Goal: Information Seeking & Learning: Learn about a topic

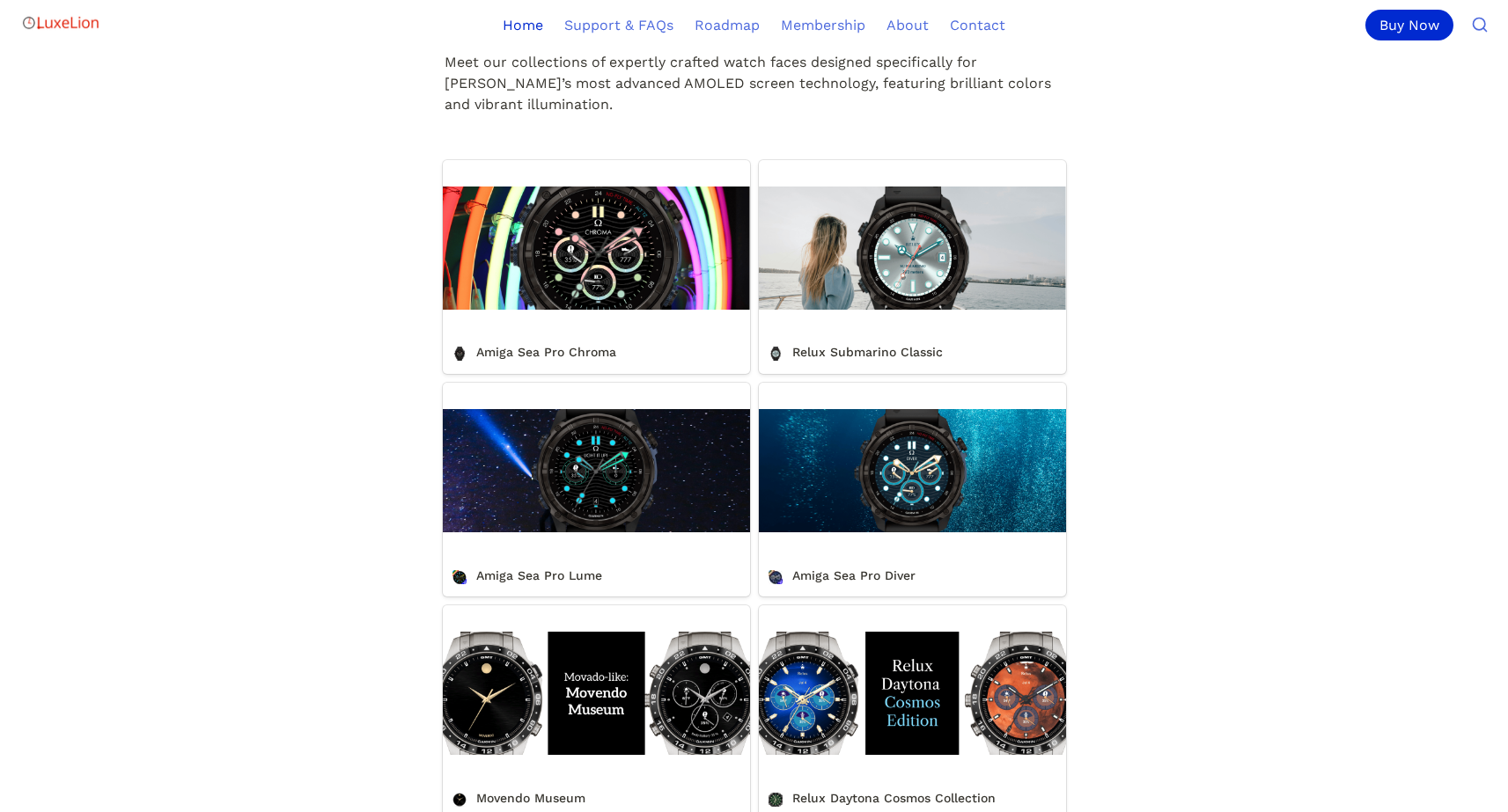
scroll to position [593, 0]
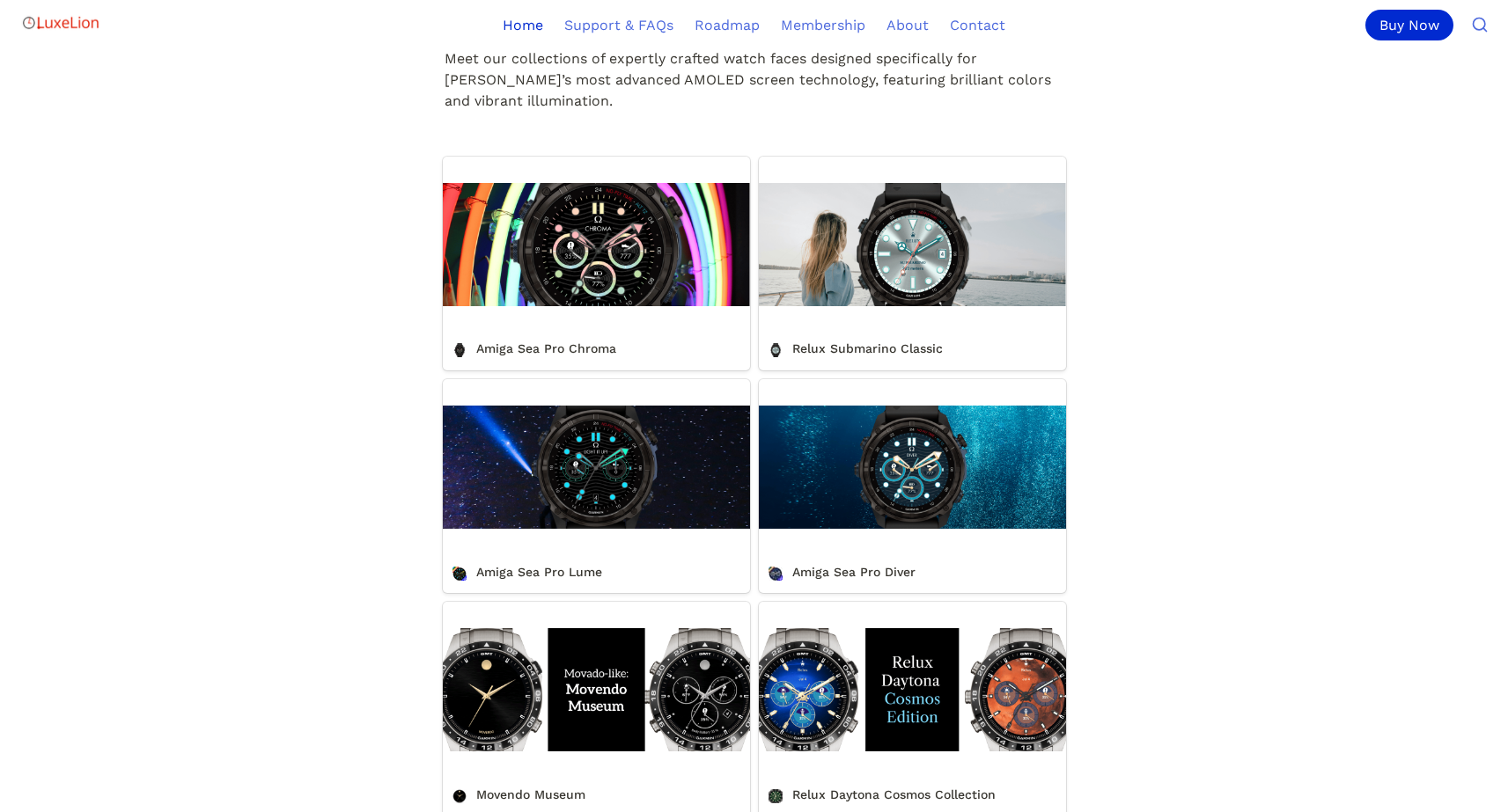
click at [915, 371] on link "Relux Submarino Classic" at bounding box center [912, 263] width 307 height 214
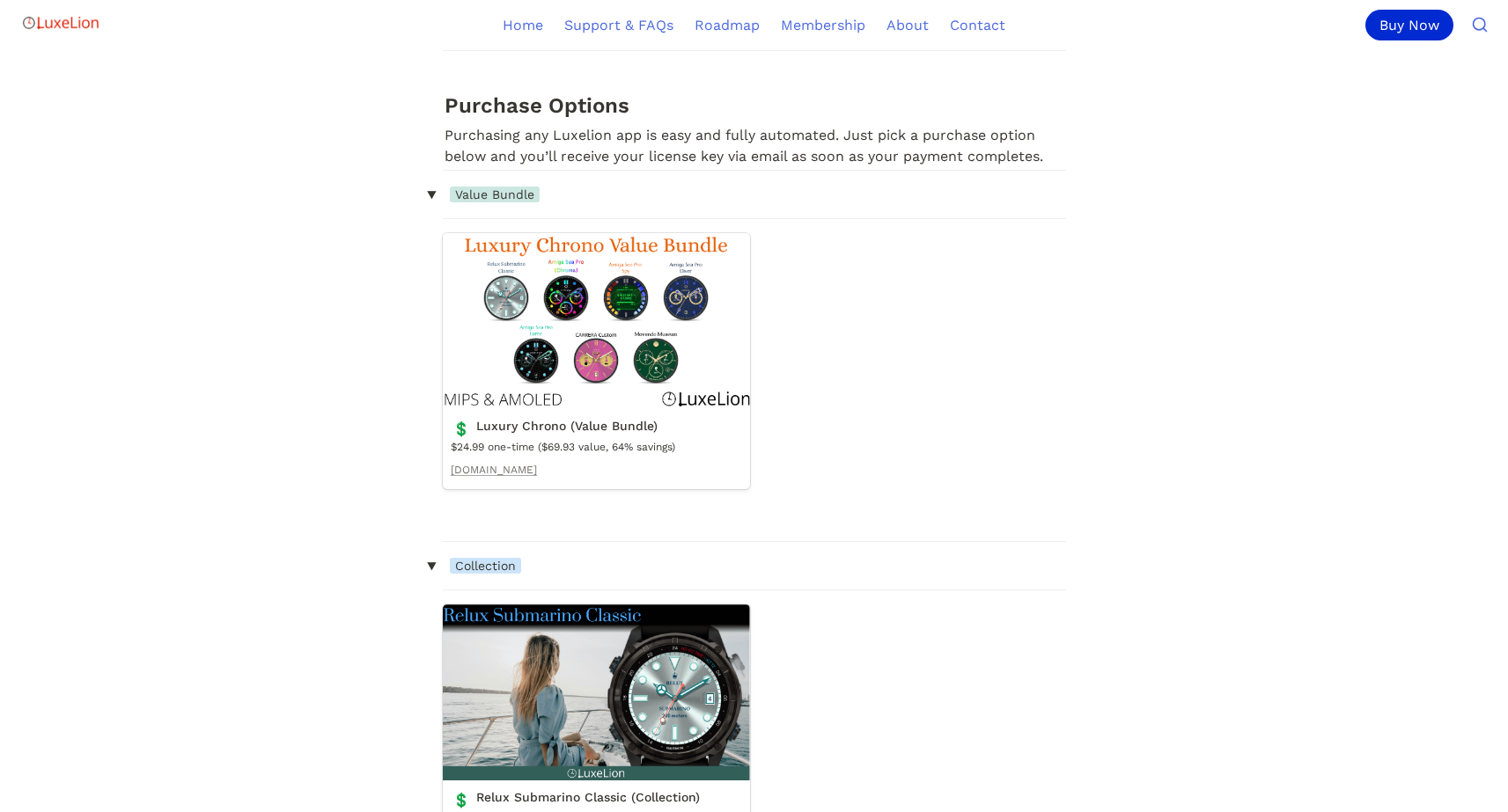
scroll to position [1111, 0]
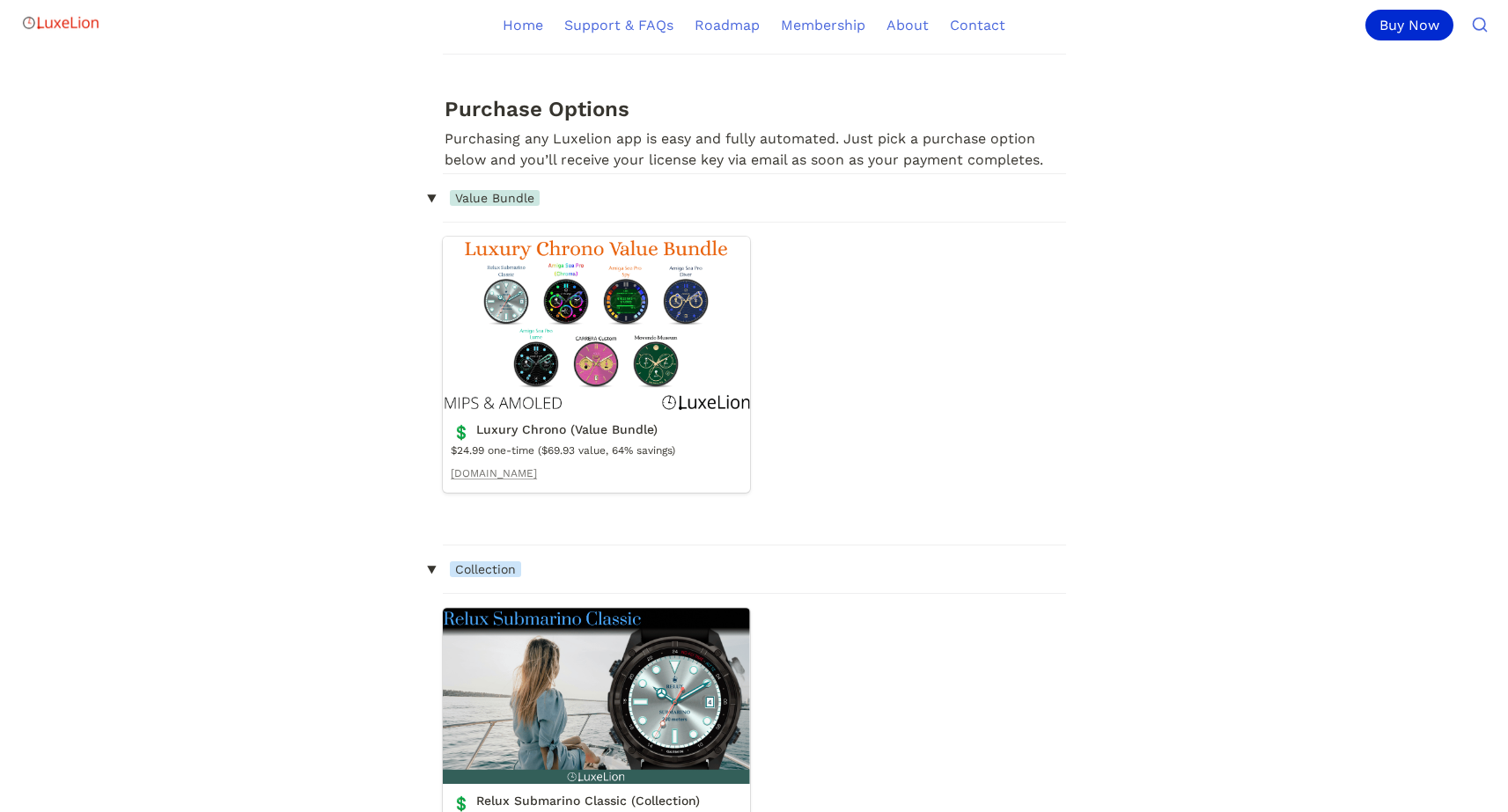
click at [574, 289] on link "Luxury Chrono (Value Bundle)" at bounding box center [596, 365] width 307 height 256
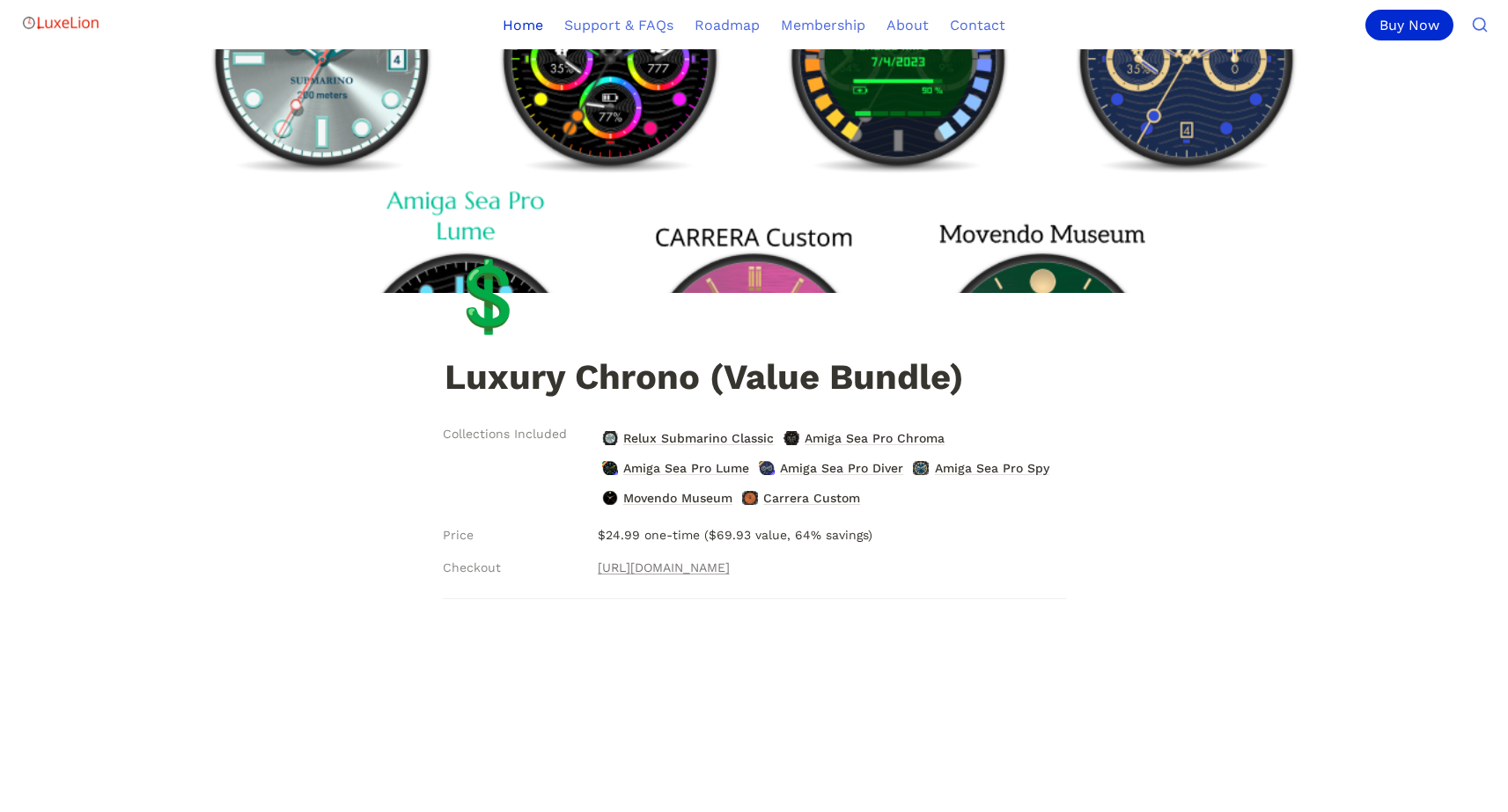
click at [531, 21] on link "Home" at bounding box center [523, 25] width 62 height 49
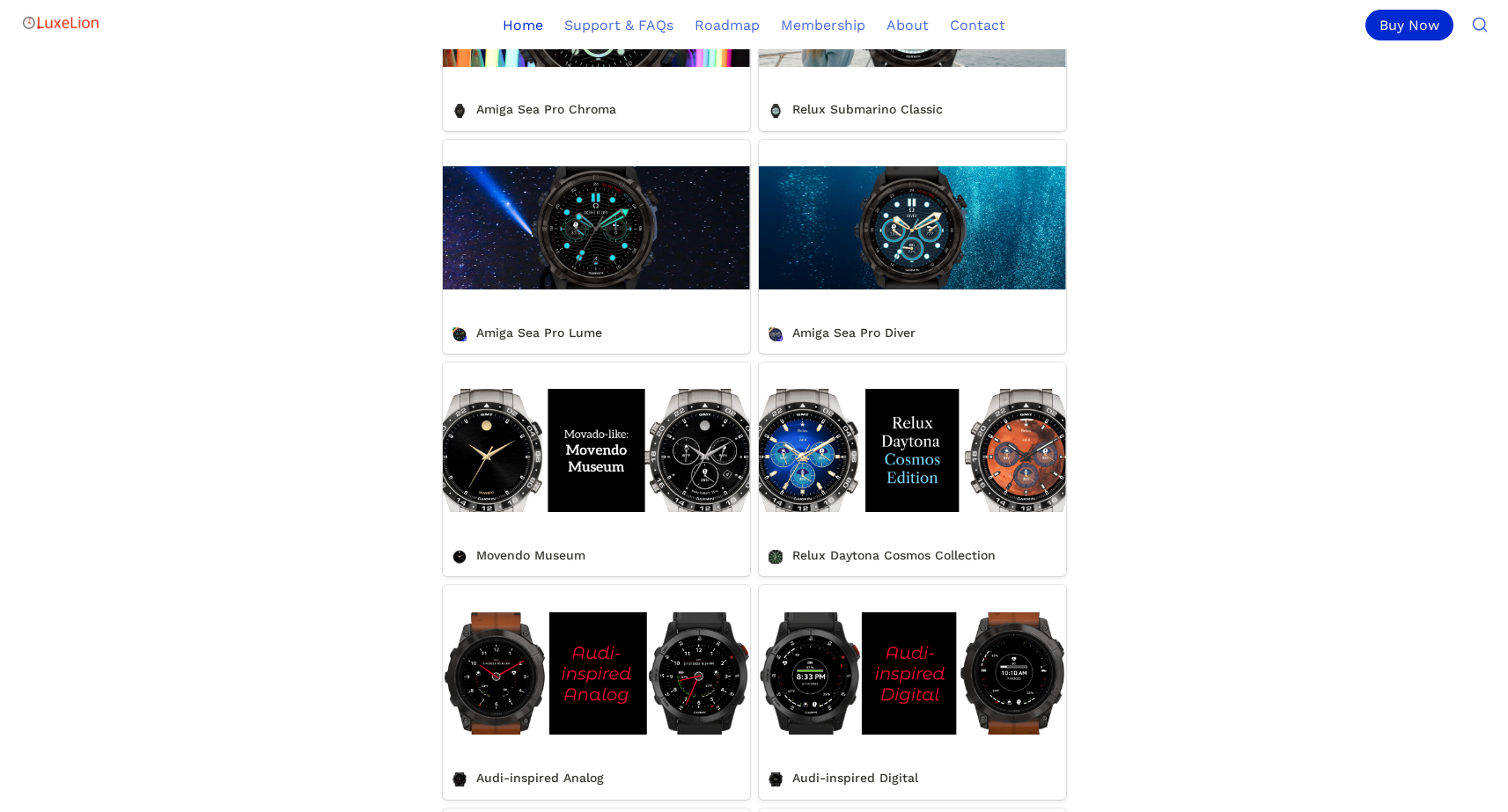
scroll to position [834, 0]
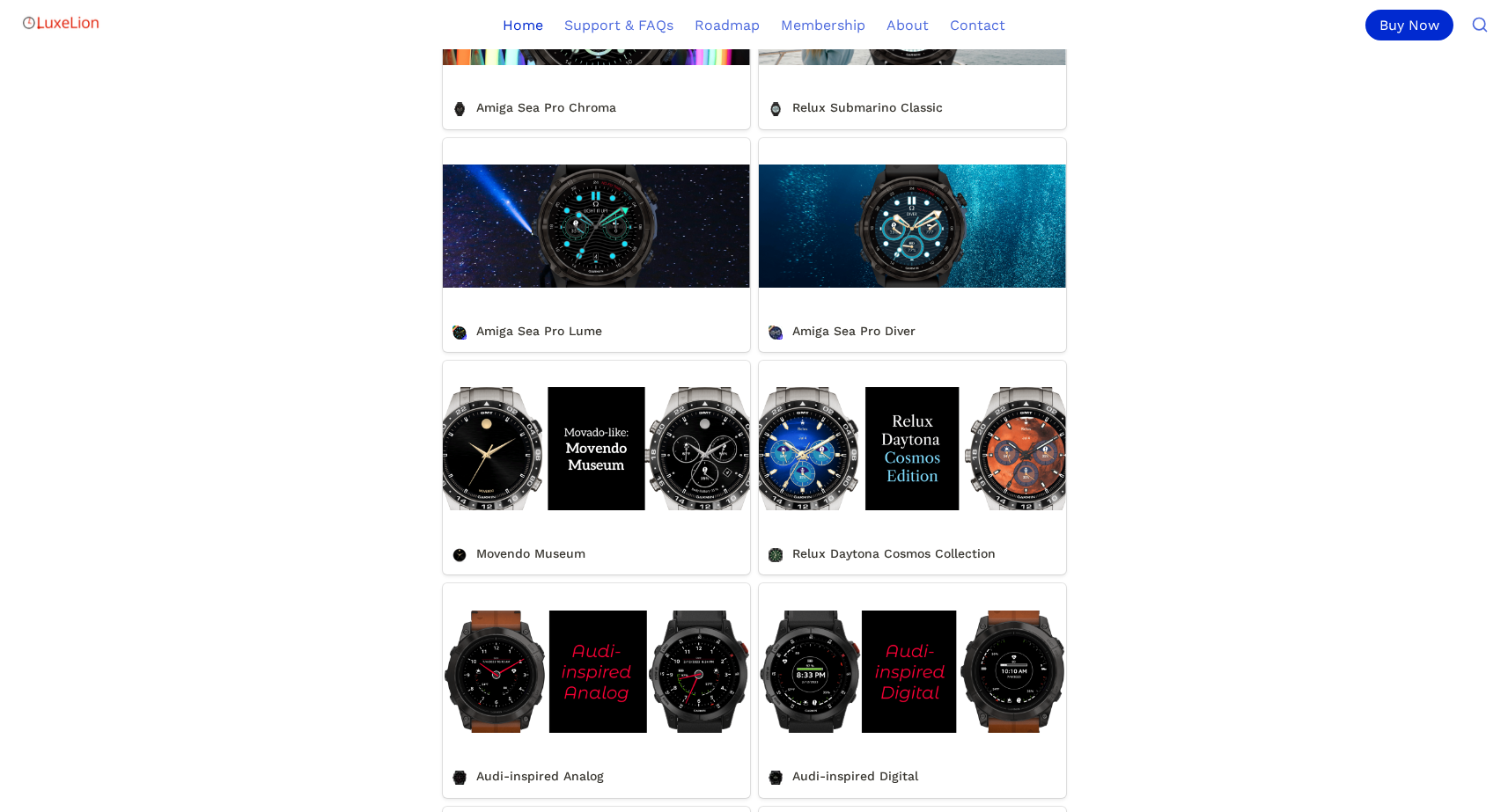
click at [883, 495] on link "Relux Daytona Cosmos Collection" at bounding box center [912, 468] width 307 height 214
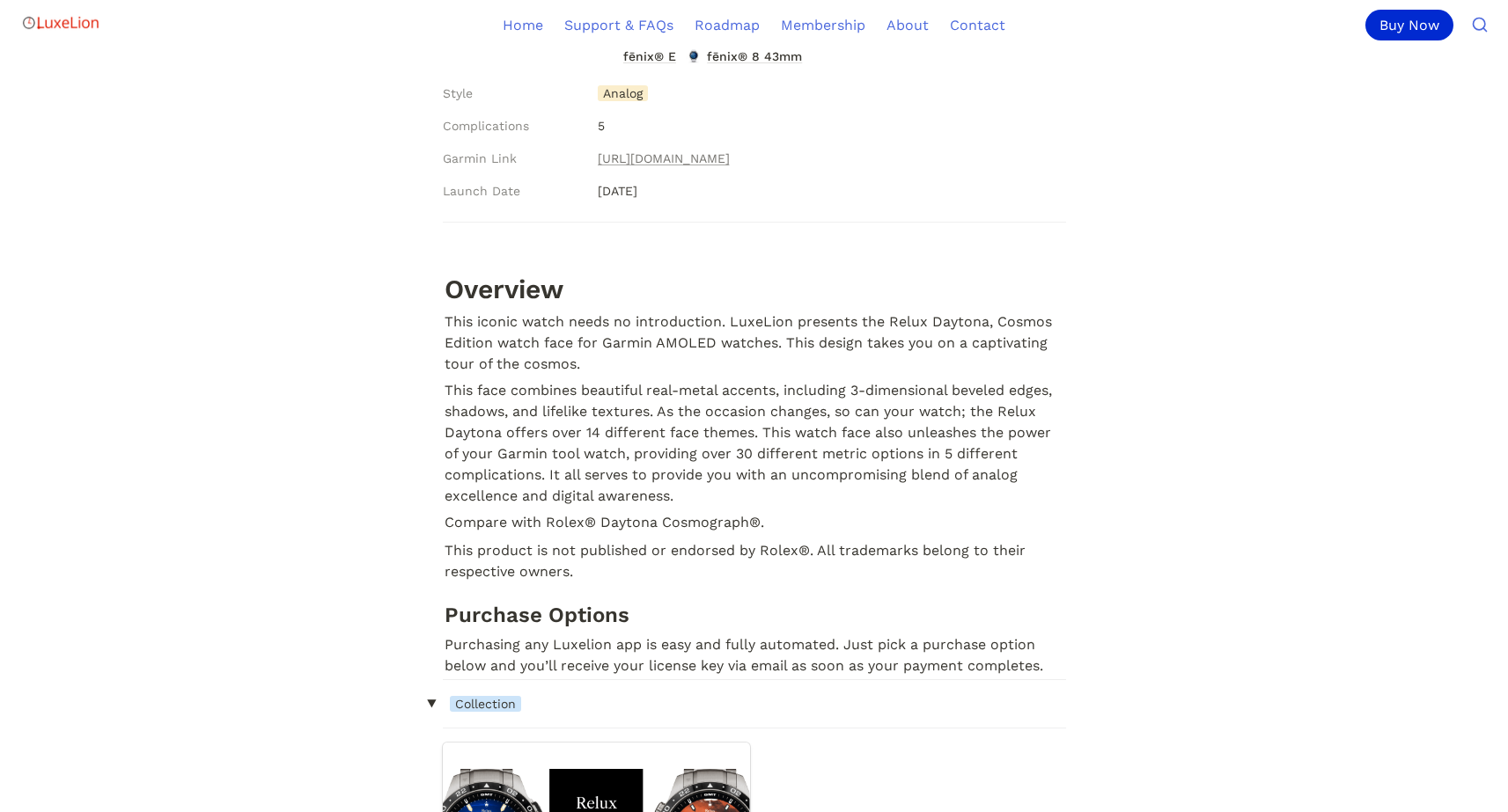
scroll to position [755, 0]
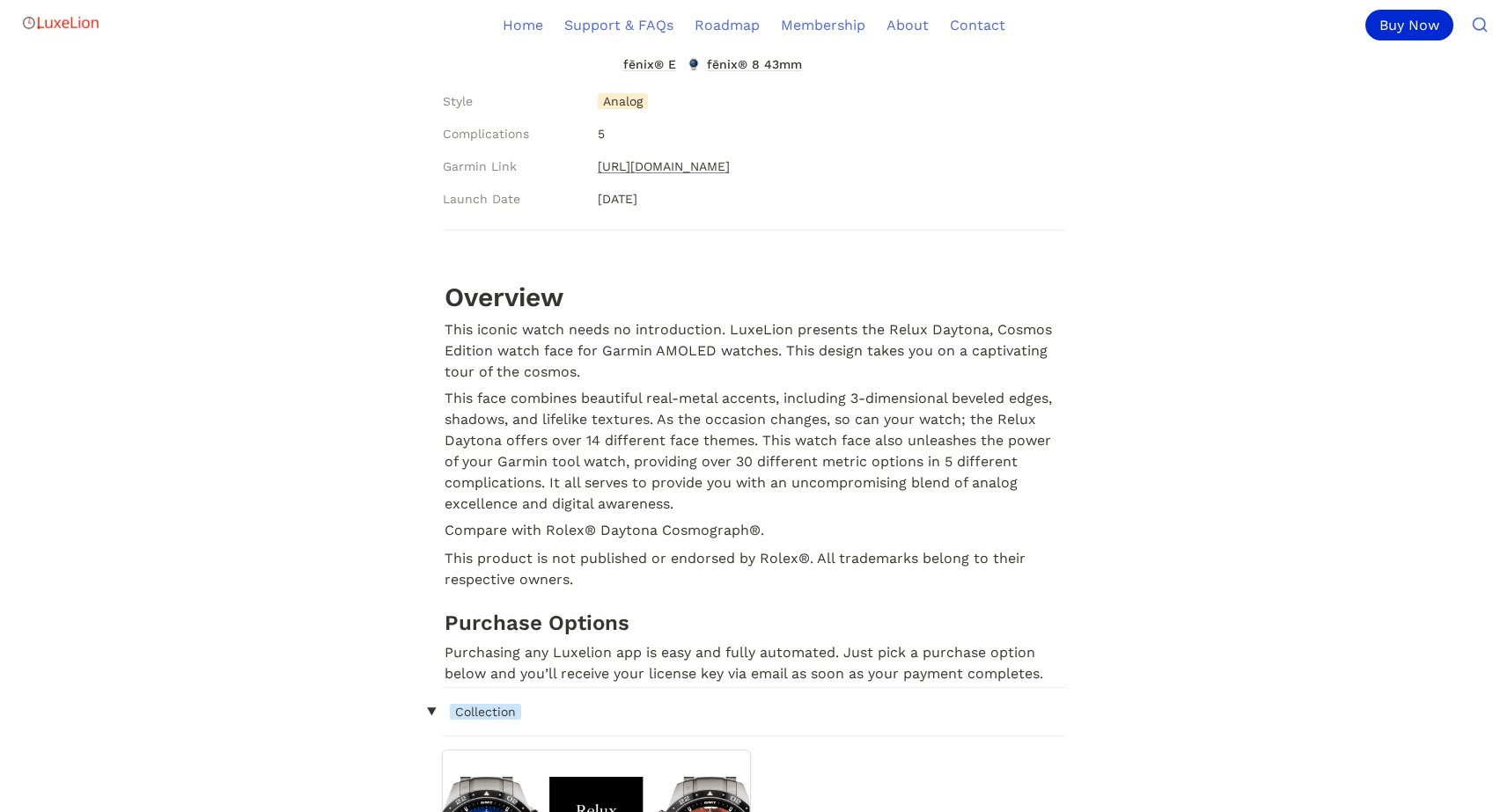
click at [729, 167] on link "[URL][DOMAIN_NAME]" at bounding box center [664, 166] width 132 height 21
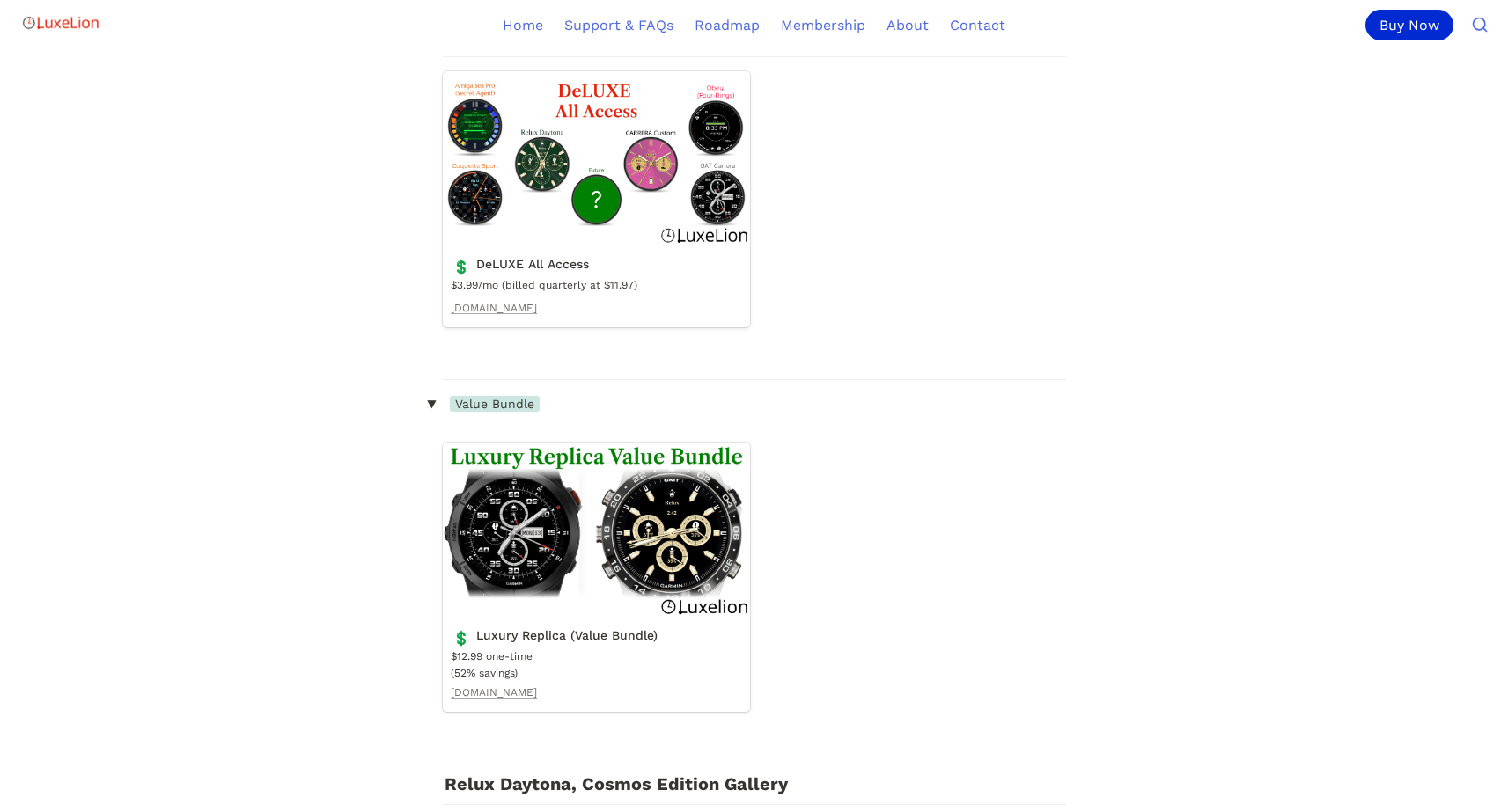
scroll to position [1804, 0]
click at [551, 538] on link "Luxury Replica (Value Bundle)" at bounding box center [596, 578] width 307 height 269
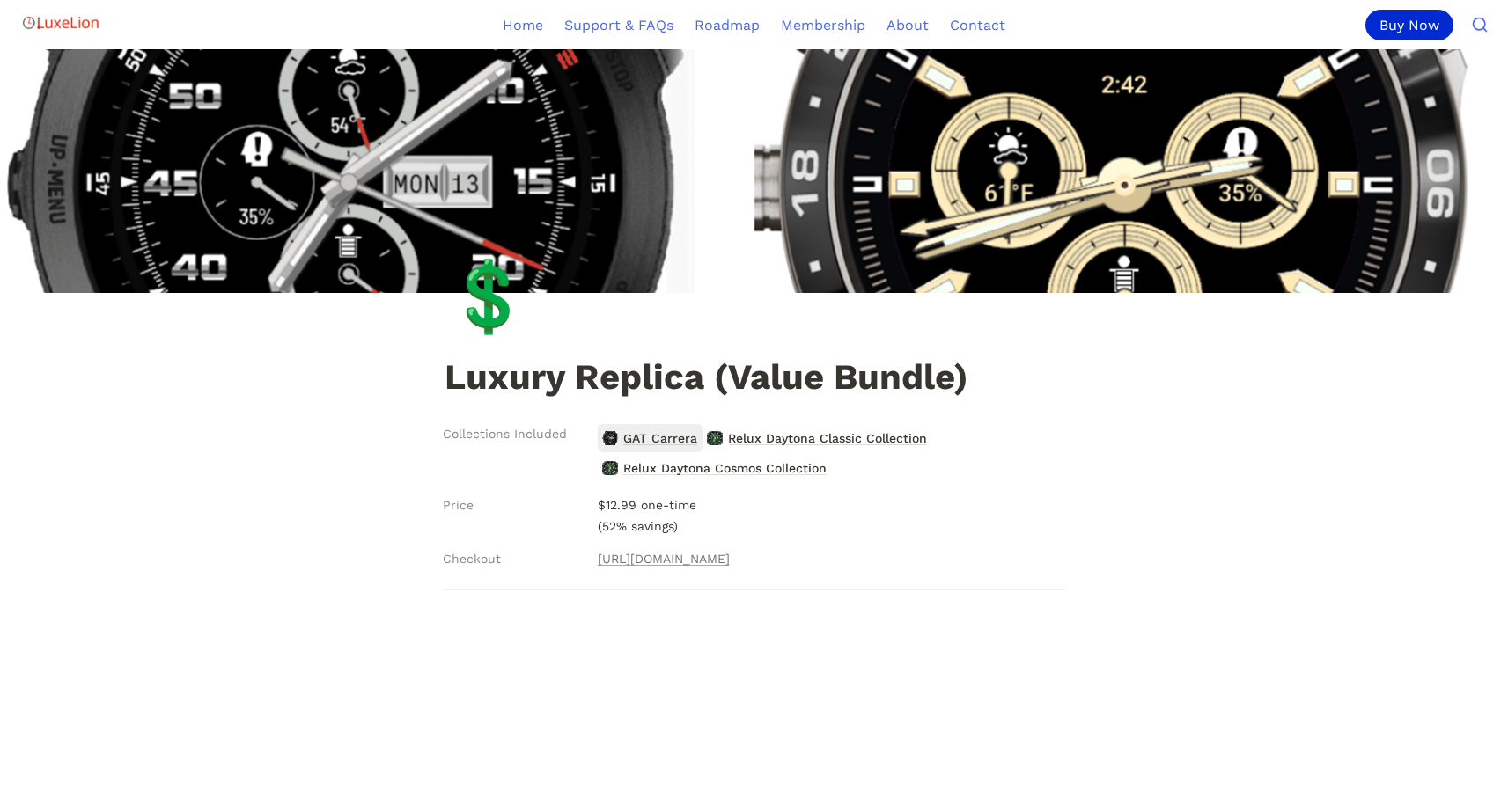
click at [634, 437] on span "GAT Carrera" at bounding box center [660, 437] width 77 height 23
click at [812, 437] on span "Relux Daytona Classic Collection" at bounding box center [828, 437] width 202 height 23
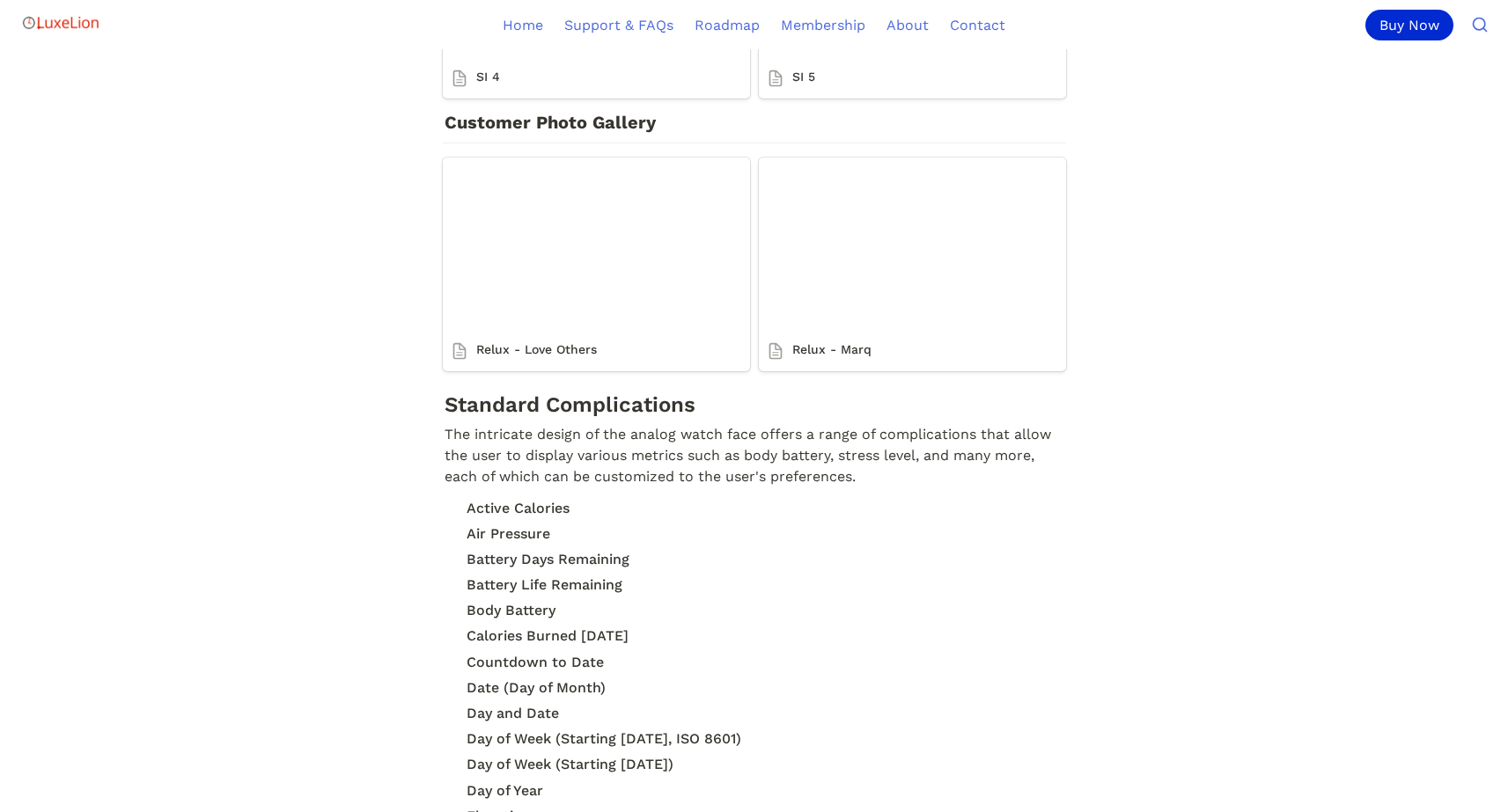
scroll to position [3241, 0]
